Goal: Ask a question

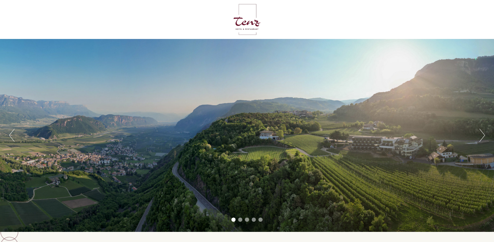
click at [483, 133] on button "Next" at bounding box center [482, 135] width 5 height 13
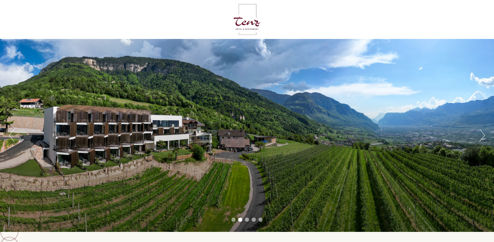
click at [483, 133] on button "Next" at bounding box center [482, 135] width 5 height 13
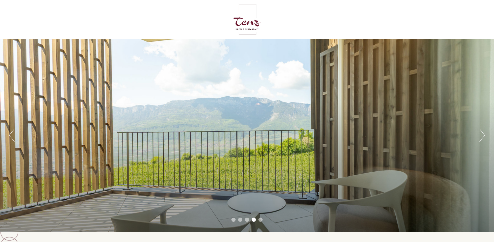
click at [483, 133] on button "Next" at bounding box center [482, 135] width 5 height 13
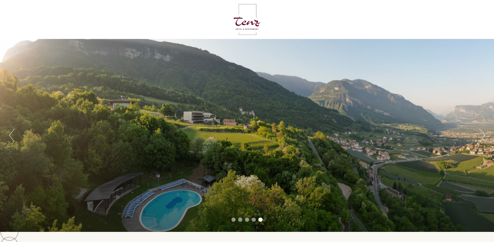
click at [483, 133] on button "Next" at bounding box center [482, 135] width 5 height 13
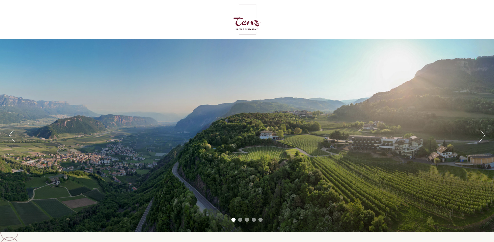
click at [483, 133] on button "Next" at bounding box center [482, 135] width 5 height 13
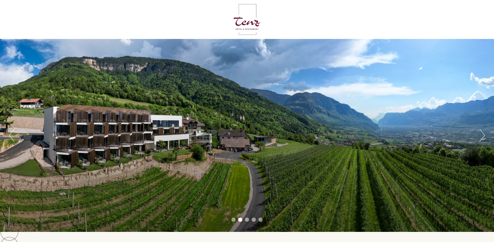
click at [483, 133] on button "Next" at bounding box center [482, 135] width 5 height 13
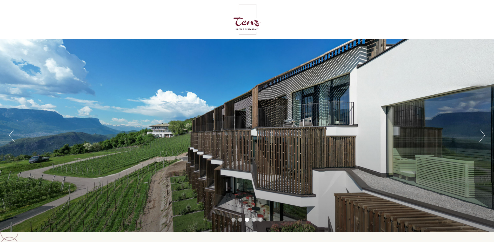
click at [483, 133] on button "Next" at bounding box center [482, 135] width 5 height 13
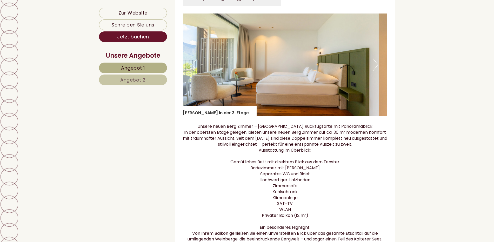
scroll to position [831, 0]
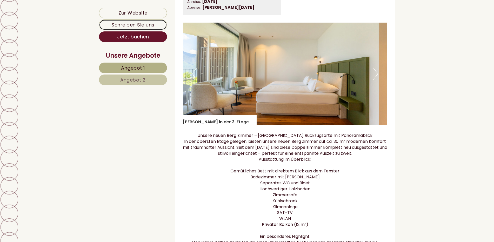
click at [144, 23] on link "Schreiben Sie uns" at bounding box center [133, 24] width 68 height 11
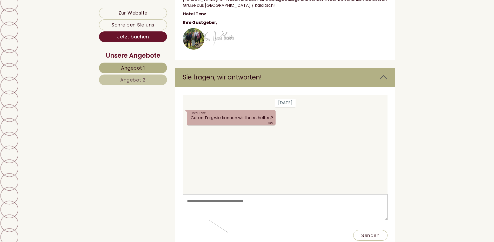
scroll to position [3322, 0]
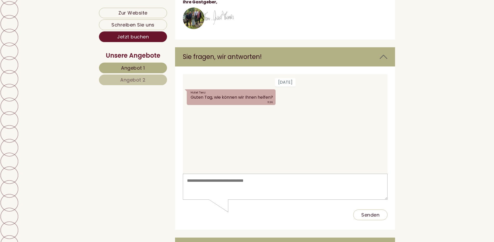
click at [212, 190] on textarea at bounding box center [285, 187] width 205 height 26
click at [336, 181] on textarea "**********" at bounding box center [285, 187] width 205 height 26
click at [381, 181] on textarea "**********" at bounding box center [285, 187] width 205 height 26
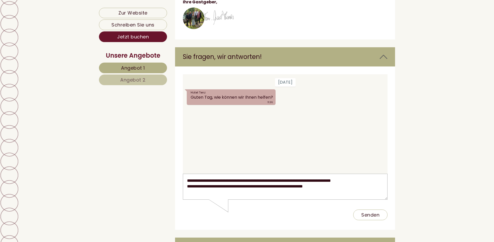
type textarea "**********"
click at [371, 216] on button "Senden" at bounding box center [370, 215] width 34 height 11
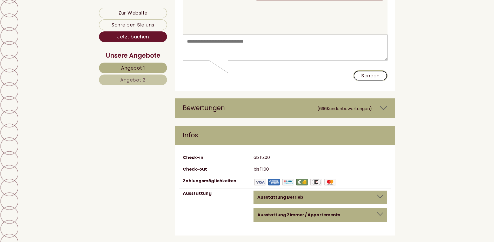
scroll to position [3477, 0]
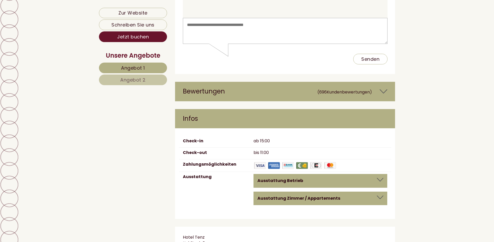
click at [383, 87] on icon at bounding box center [384, 91] width 8 height 9
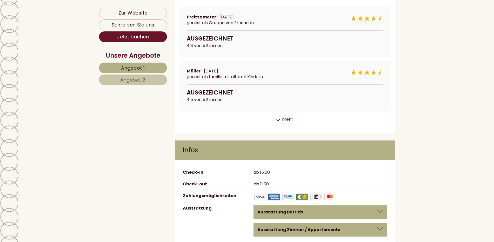
scroll to position [3633, 0]
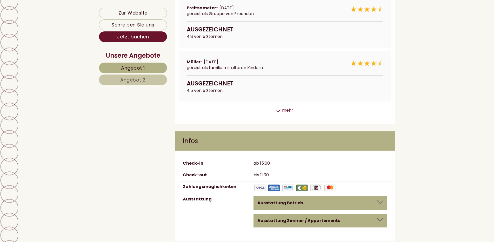
click at [288, 105] on div "mehr" at bounding box center [285, 110] width 220 height 10
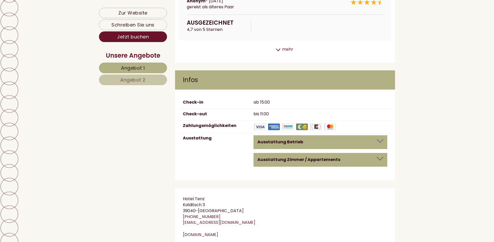
scroll to position [3815, 0]
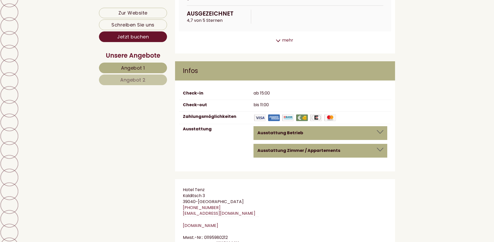
click at [380, 130] on div at bounding box center [380, 132] width 6 height 4
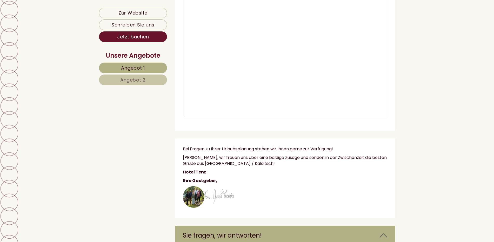
scroll to position [3070, 0]
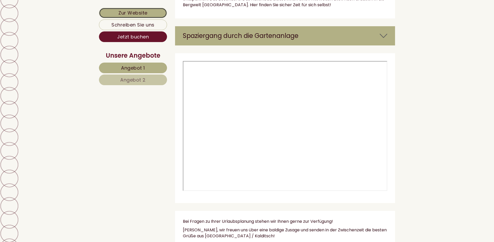
click at [143, 13] on link "Zur Website" at bounding box center [133, 13] width 68 height 10
